Goal: Transaction & Acquisition: Purchase product/service

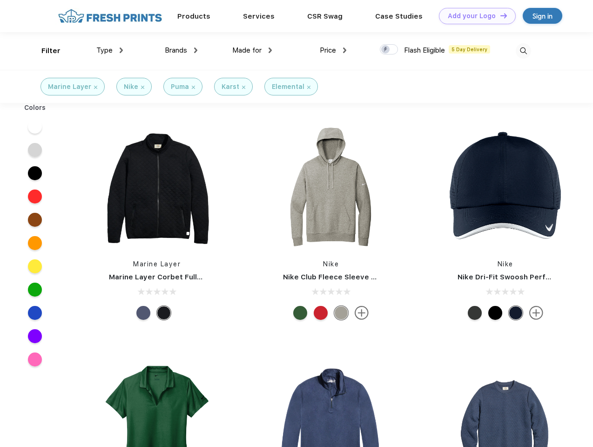
click at [474, 16] on link "Add your Logo Design Tool" at bounding box center [477, 16] width 77 height 16
click at [0, 0] on div "Design Tool" at bounding box center [0, 0] width 0 height 0
click at [500, 15] on link "Add your Logo Design Tool" at bounding box center [477, 16] width 77 height 16
click at [45, 51] on div "Filter" at bounding box center [50, 51] width 19 height 11
click at [110, 50] on span "Type" at bounding box center [104, 50] width 16 height 8
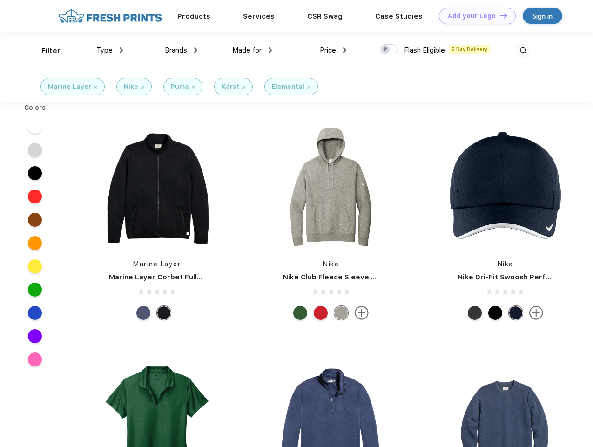
click at [181, 50] on span "Brands" at bounding box center [176, 50] width 22 height 8
click at [252, 50] on span "Made for" at bounding box center [246, 50] width 29 height 8
click at [333, 50] on span "Price" at bounding box center [328, 50] width 16 height 8
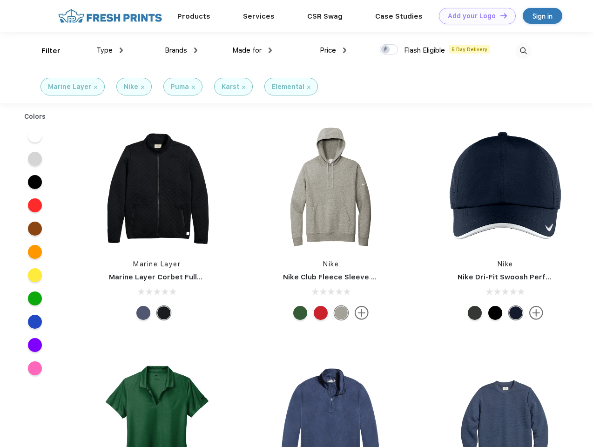
click at [389, 50] on div at bounding box center [389, 49] width 18 height 10
click at [386, 50] on input "checkbox" at bounding box center [383, 47] width 6 height 6
click at [524, 51] on img at bounding box center [523, 50] width 15 height 15
